Goal: Task Accomplishment & Management: Complete application form

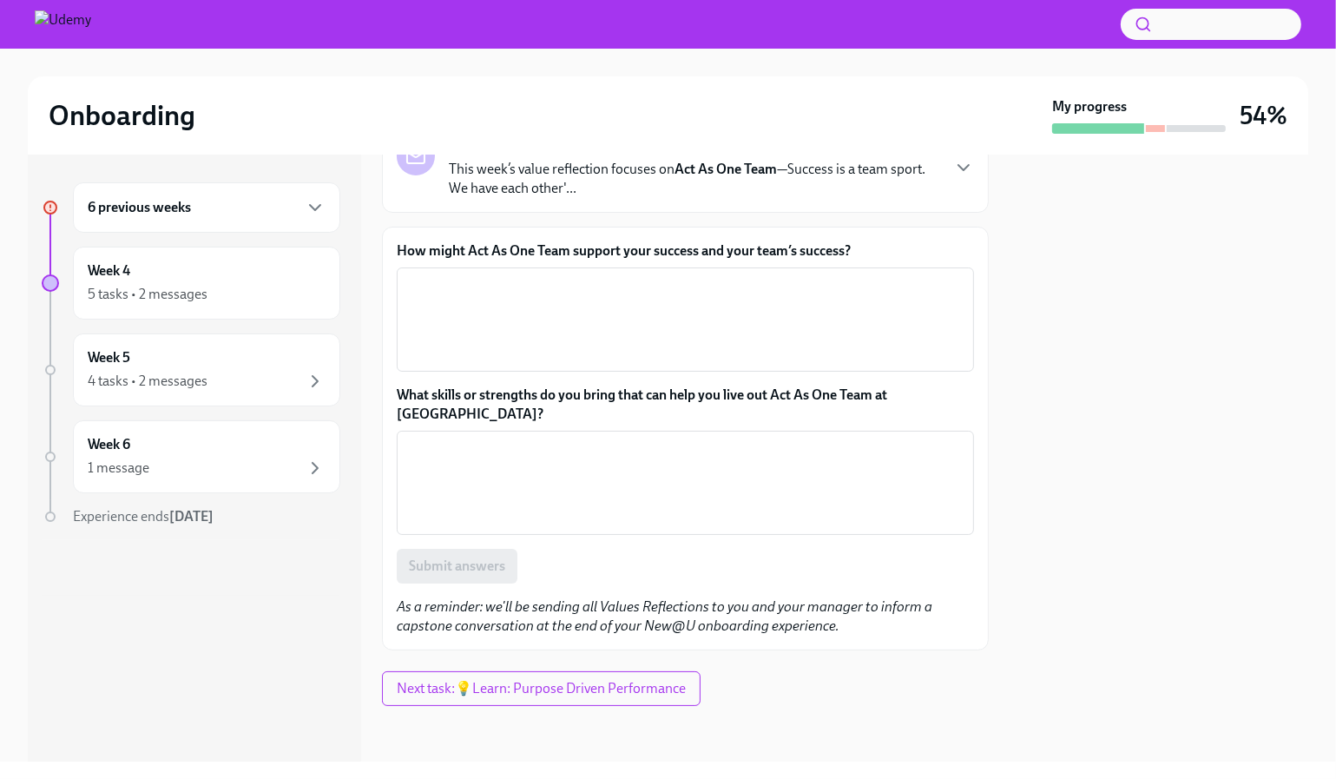
scroll to position [170, 0]
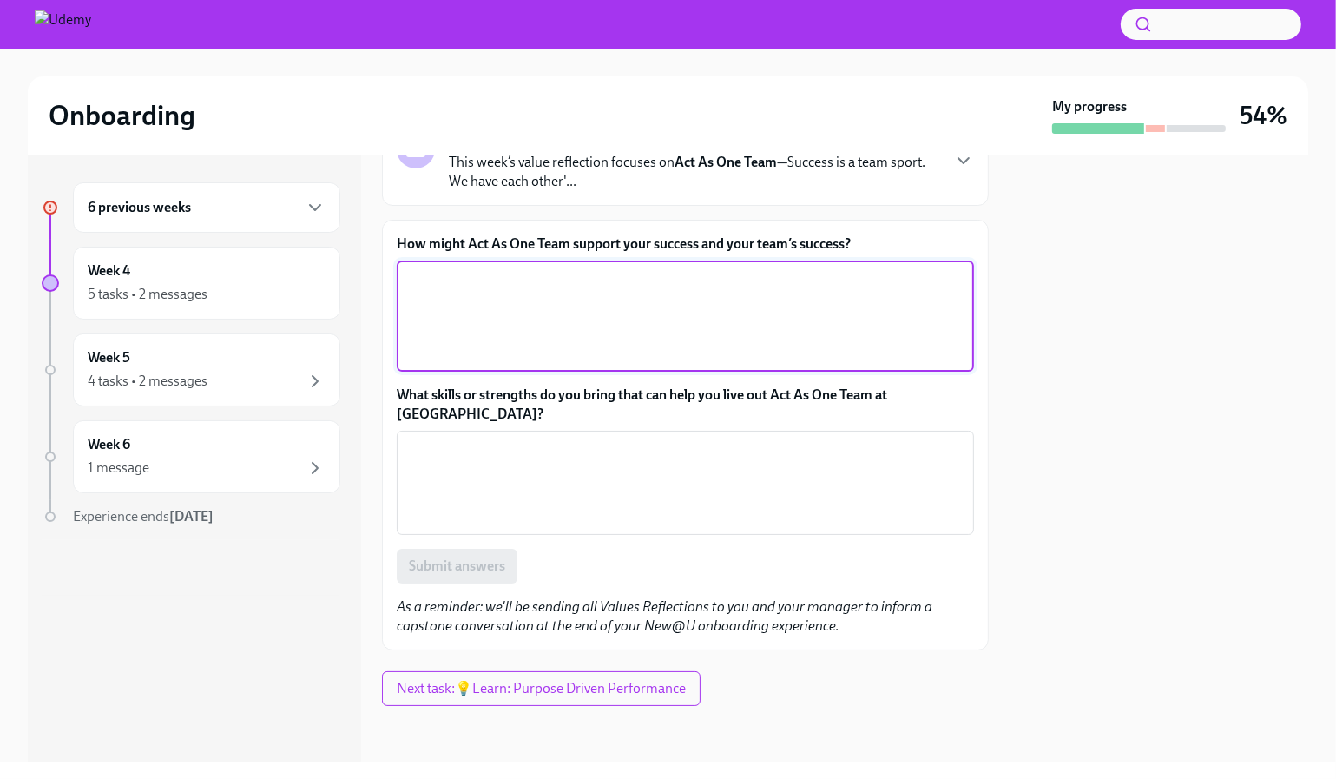
click at [662, 363] on textarea "How might Act As One Team support your success and your team’s success?" at bounding box center [685, 316] width 556 height 94
paste textarea "Acting as one team helps us stay connected, share ideas openly, and lean on eac…"
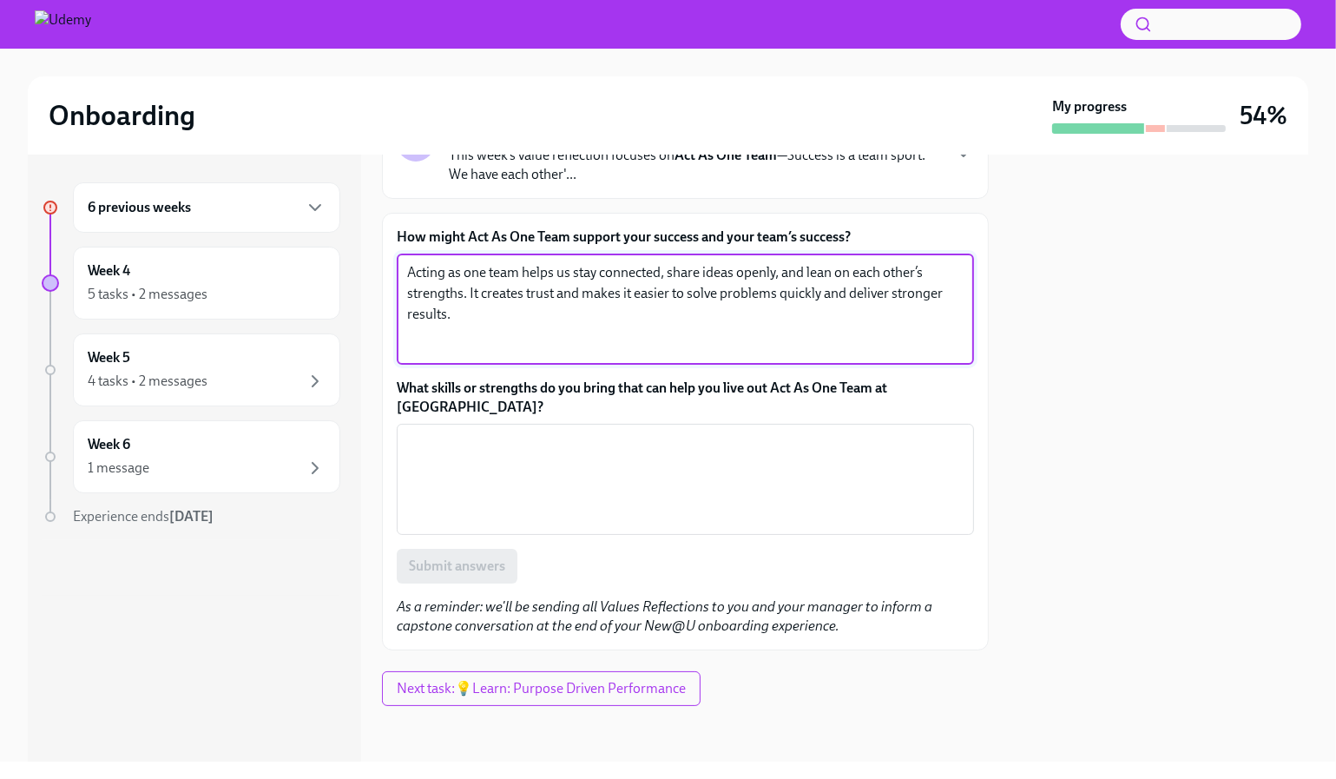
type textarea "Acting as one team helps us stay connected, share ideas openly, and lean on eac…"
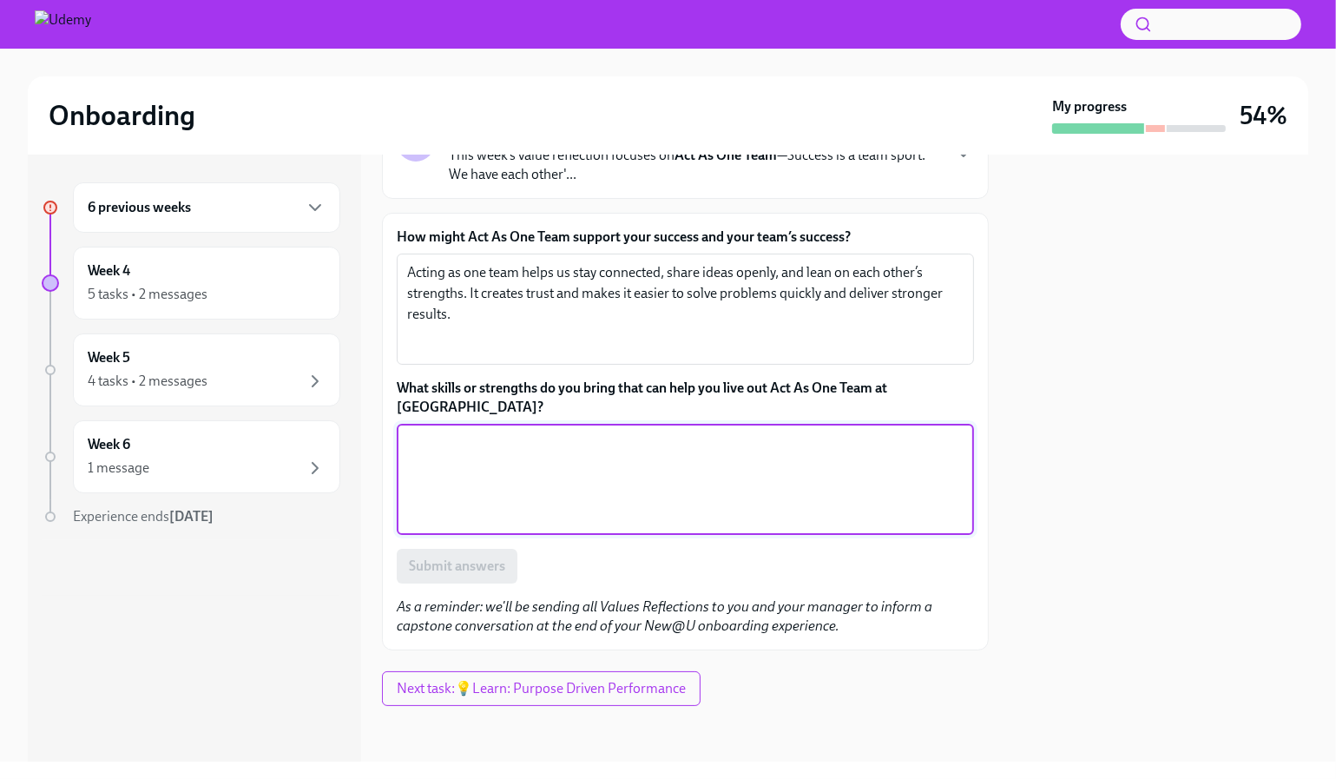
click at [619, 526] on textarea "What skills or strengths do you bring that can help you live out Act As One Tea…" at bounding box center [685, 479] width 556 height 94
paste textarea "I bring a collaborative approach and strong communication skills, which help ke…"
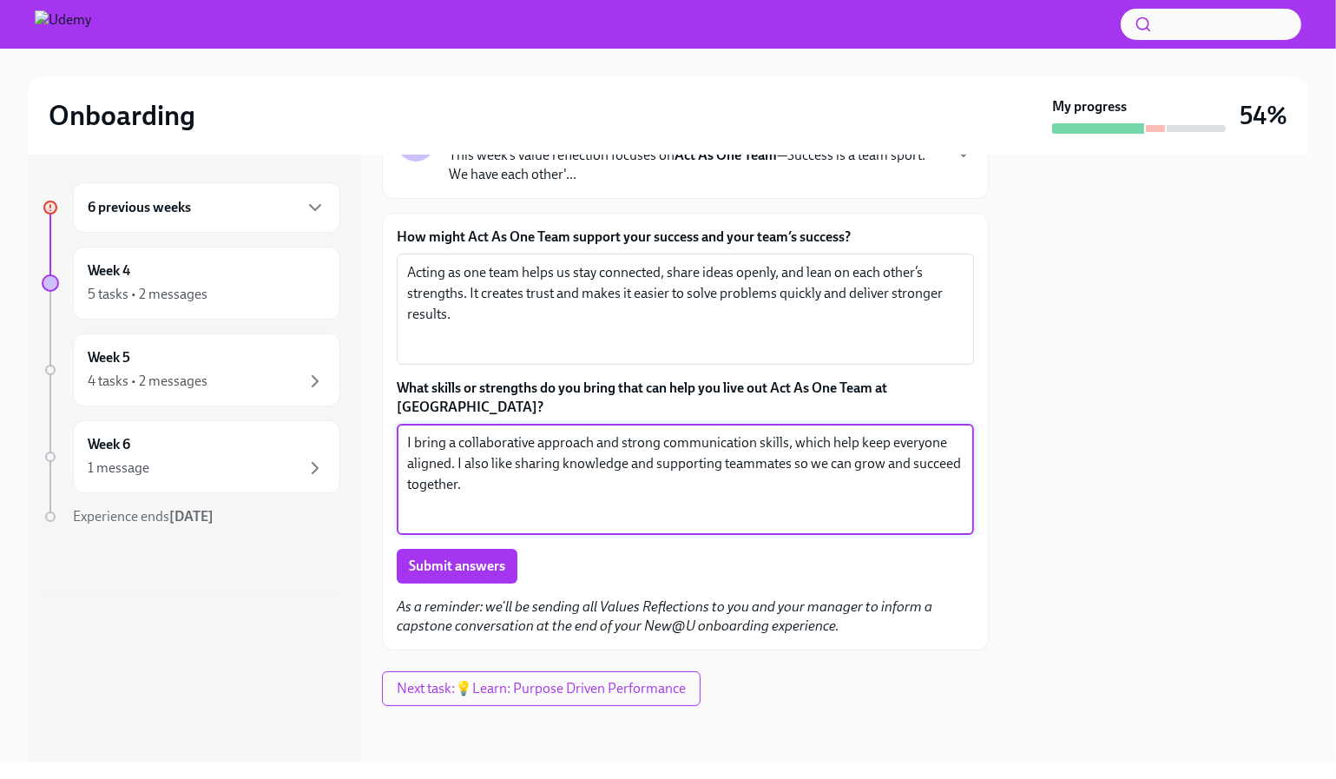
drag, startPoint x: 485, startPoint y: 573, endPoint x: 384, endPoint y: 536, distance: 107.9
click at [407, 526] on textarea "I bring a collaborative approach and strong communication skills, which help ke…" at bounding box center [685, 479] width 556 height 94
click at [667, 526] on textarea "I would like to think that i bring a collaborative approach and strong communic…" at bounding box center [685, 479] width 556 height 94
click at [737, 526] on textarea "I would like to think that i bring a collaborative approach and strong communic…" at bounding box center [685, 479] width 556 height 94
click at [923, 526] on textarea "I would like to think that i bring a collaborative approach and strong communic…" at bounding box center [685, 479] width 556 height 94
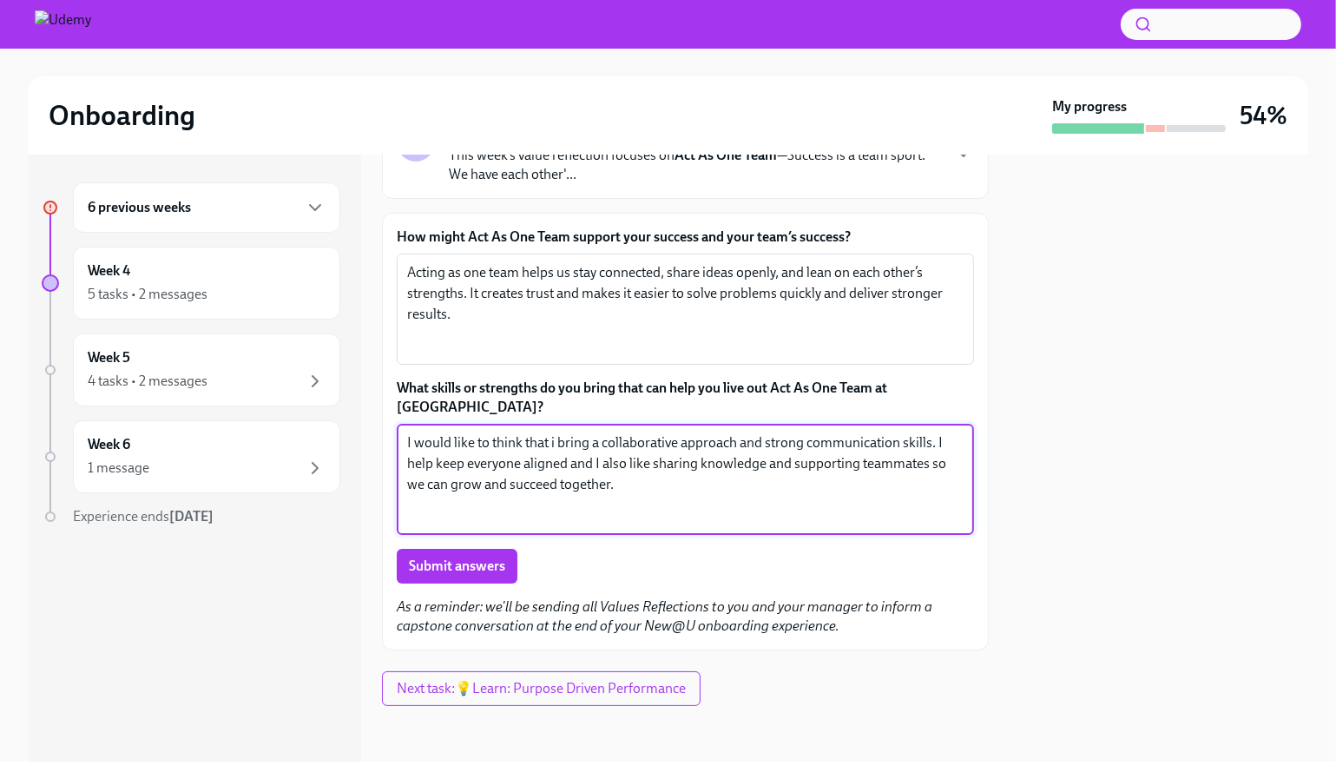
click at [737, 526] on textarea "I would like to think that i bring a collaborative approach and strong communic…" at bounding box center [685, 479] width 556 height 94
type textarea "I would like to think that i bring a collaborative approach and strong communic…"
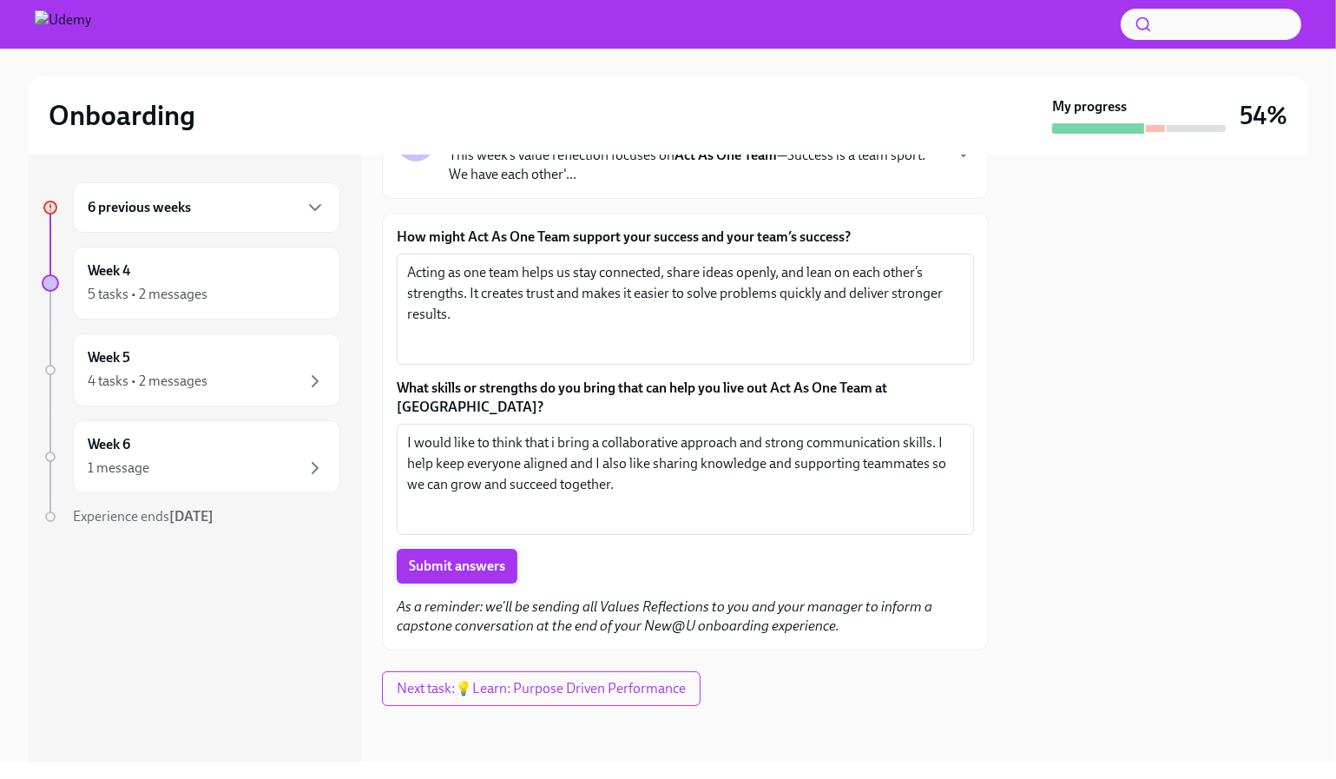
click at [505, 575] on span "Submit answers" at bounding box center [457, 565] width 96 height 17
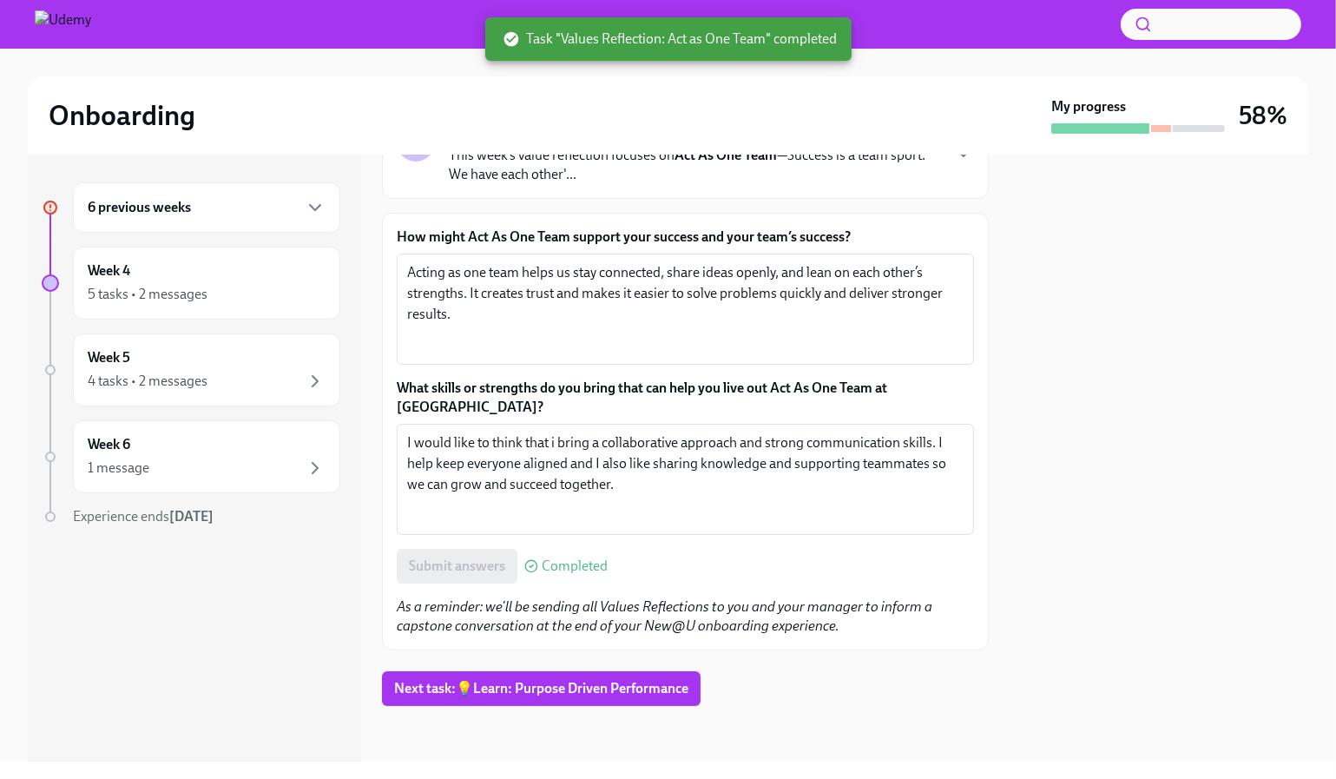
click at [230, 233] on div "6 previous weeks" at bounding box center [206, 207] width 267 height 50
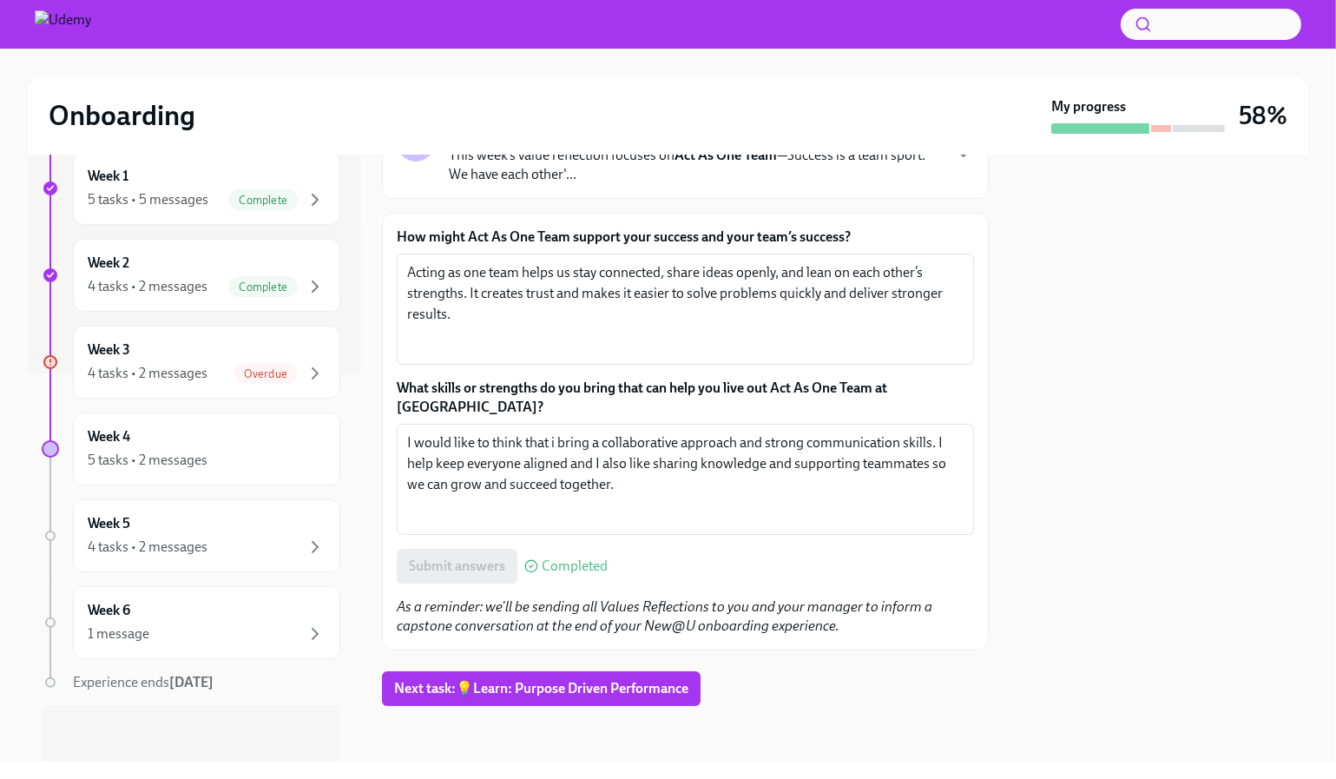
scroll to position [547, 0]
click at [252, 380] on span "Overdue" at bounding box center [265, 373] width 64 height 13
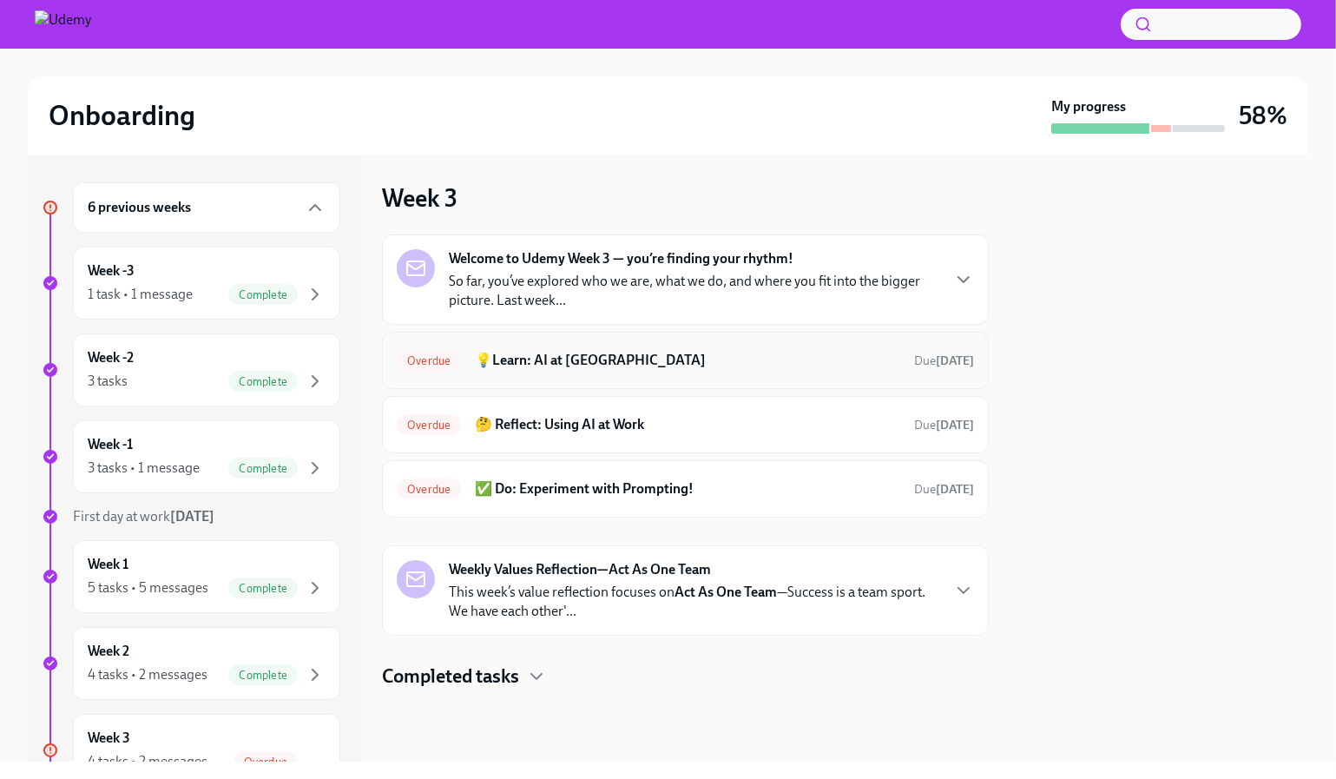
click at [639, 370] on h6 "💡Learn: AI at [GEOGRAPHIC_DATA]" at bounding box center [687, 360] width 425 height 19
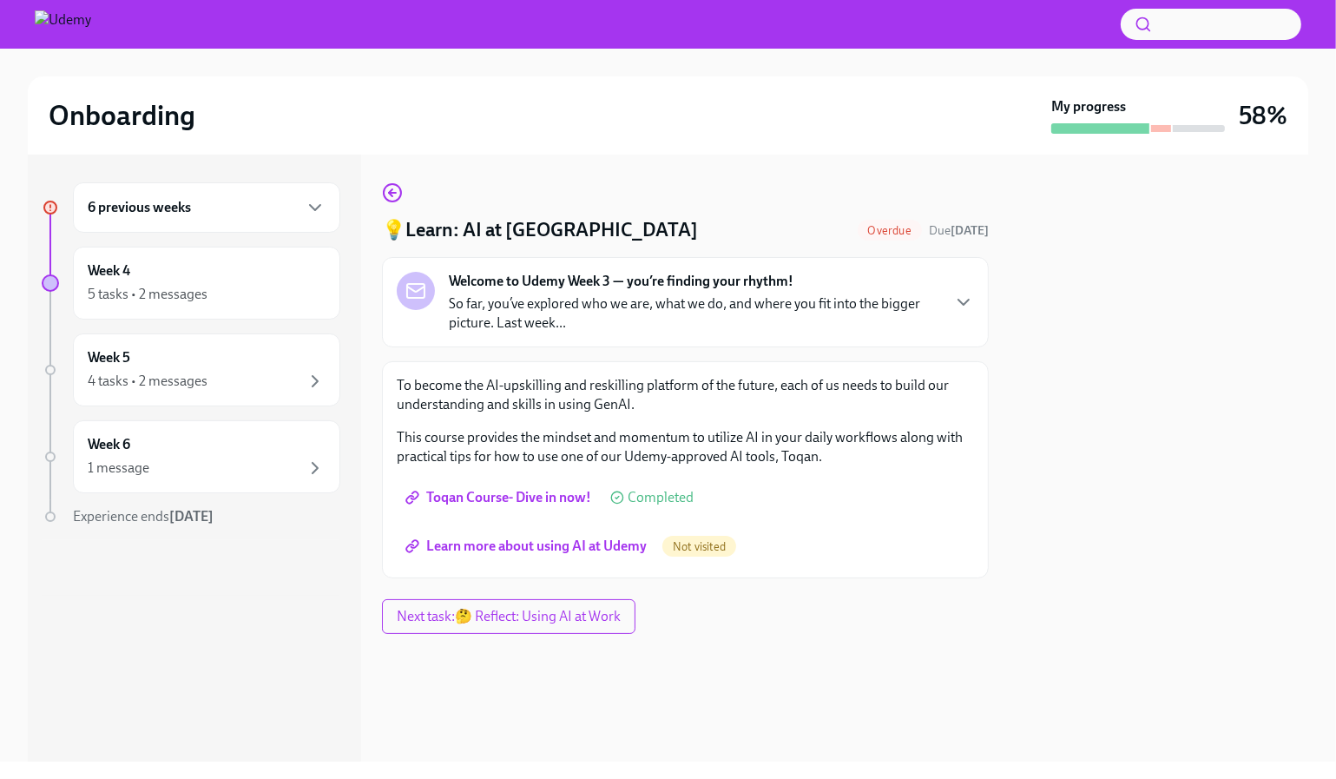
scroll to position [99, 0]
click at [647, 555] on span "Learn more about using AI at Udemy" at bounding box center [528, 545] width 238 height 17
